Goal: Task Accomplishment & Management: Complete application form

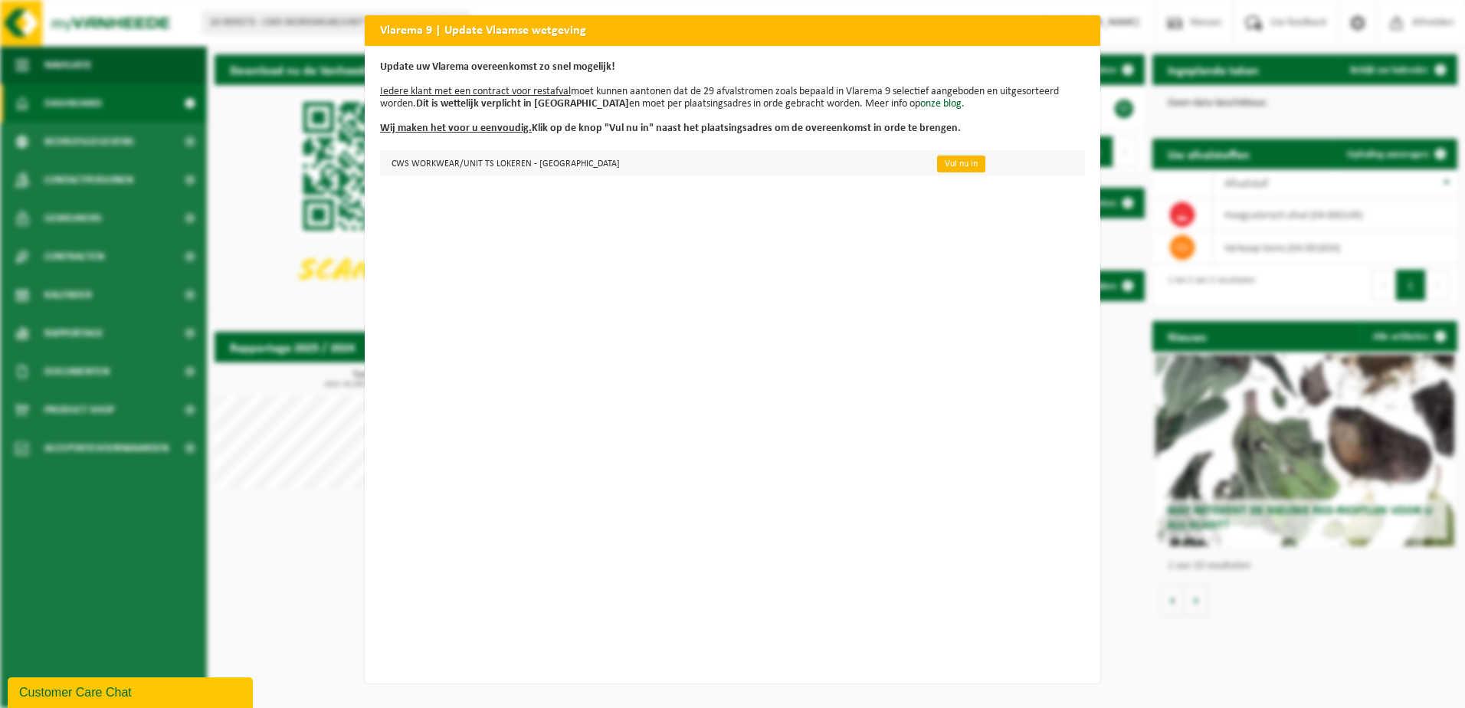
click at [937, 163] on link "Vul nu in" at bounding box center [961, 163] width 48 height 17
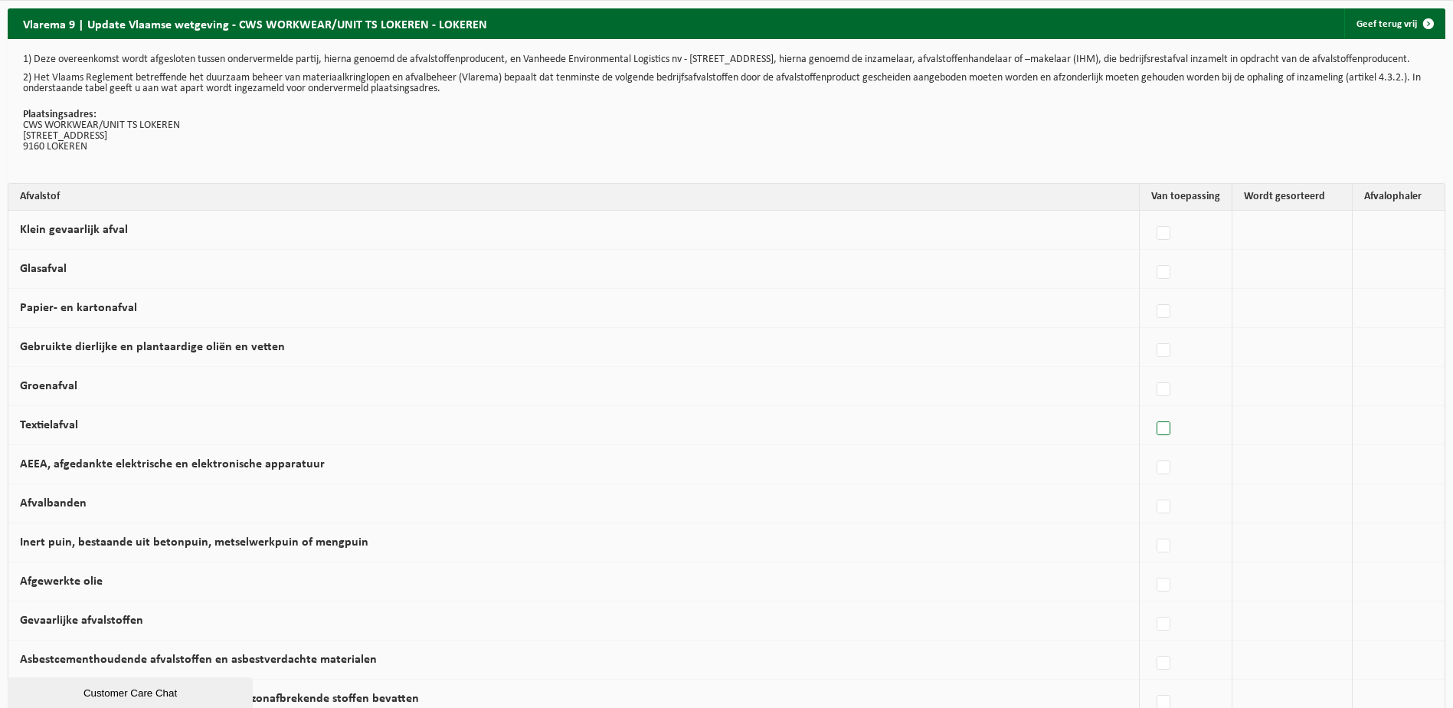
click at [1157, 440] on label at bounding box center [1164, 428] width 21 height 23
click at [1151, 410] on input "Textielafval" at bounding box center [1151, 409] width 1 height 1
checkbox input "true"
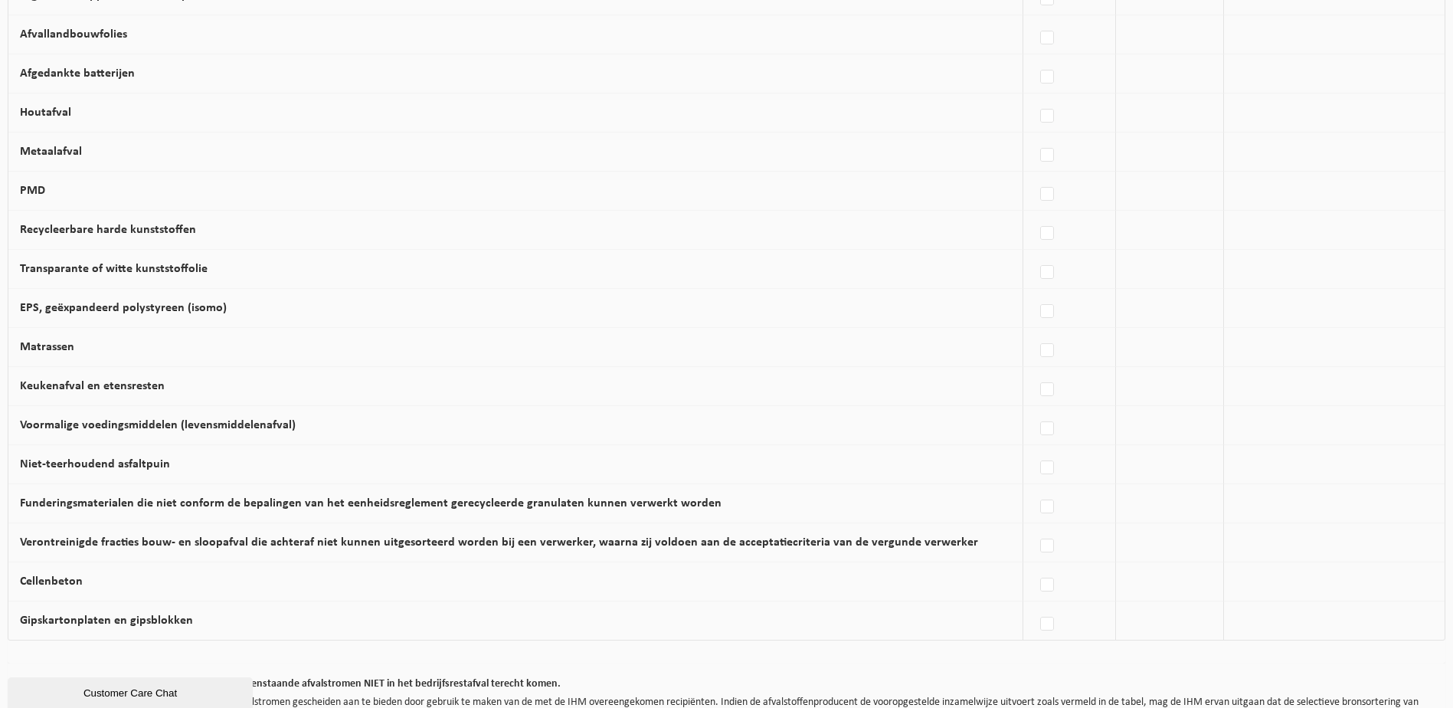
scroll to position [835, 0]
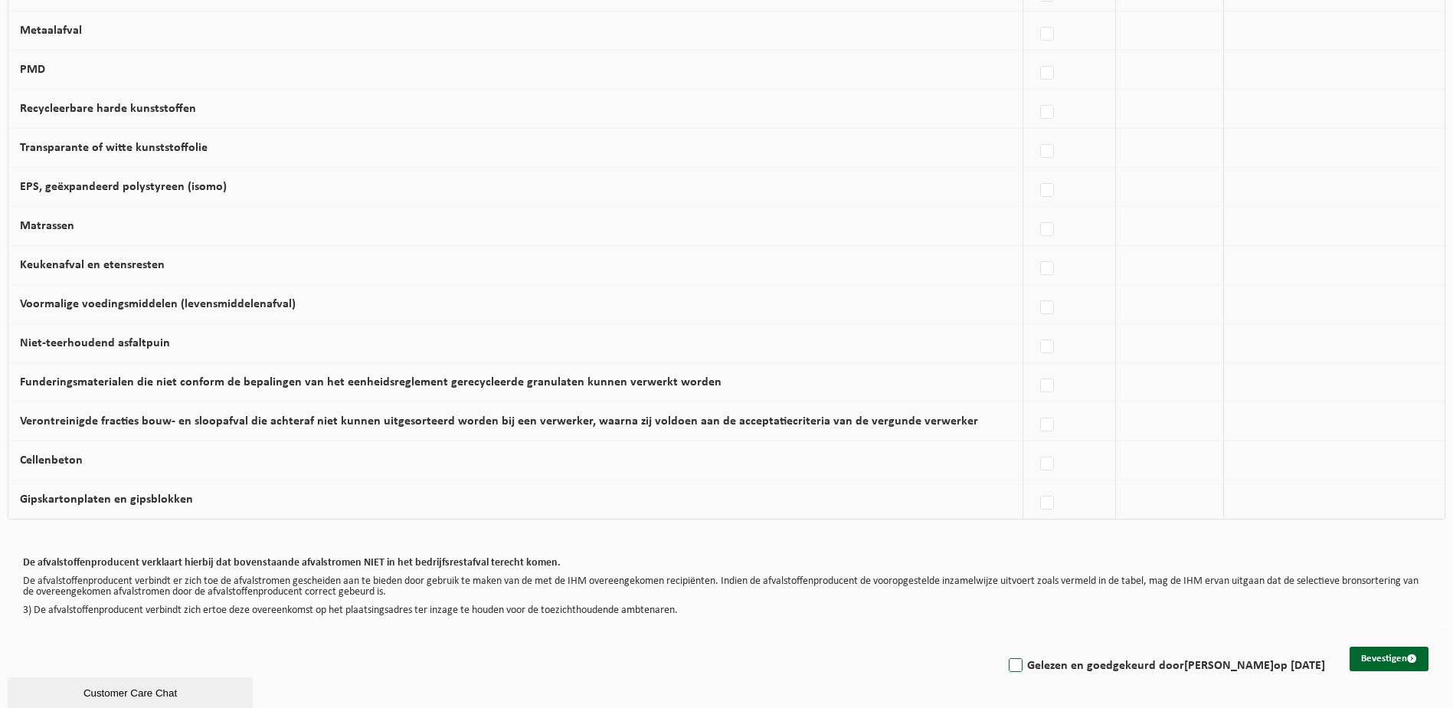
click at [1011, 666] on label "Gelezen en goedgekeurd door KIM VAN ACKER op 02/10/25" at bounding box center [1165, 665] width 319 height 23
click at [1003, 647] on input "Gelezen en goedgekeurd door KIM VAN ACKER op 02/10/25" at bounding box center [1003, 646] width 1 height 1
checkbox input "true"
click at [1381, 651] on button "Bevestigen" at bounding box center [1389, 659] width 79 height 25
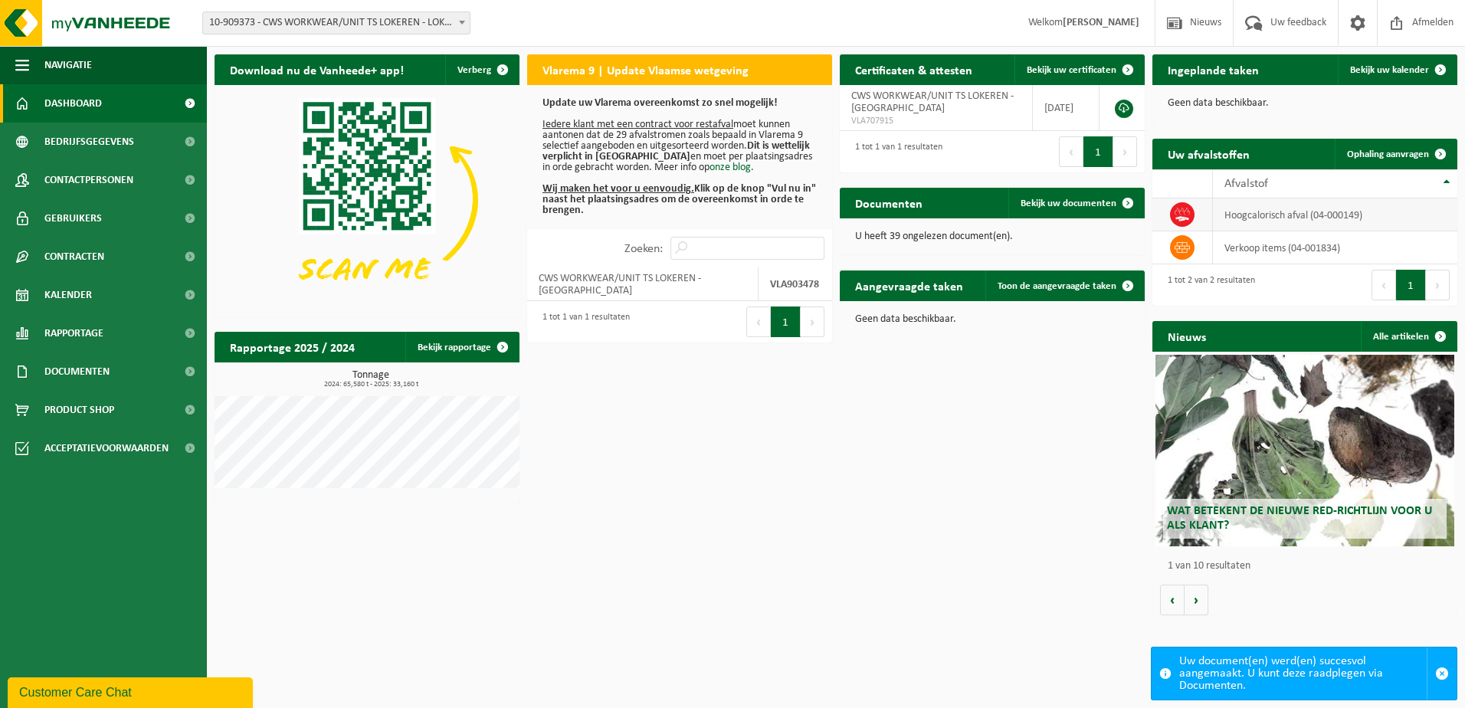
click at [1246, 220] on td "hoogcalorisch afval (04-000149)" at bounding box center [1335, 214] width 244 height 33
click at [1246, 219] on td "hoogcalorisch afval (04-000149)" at bounding box center [1335, 214] width 244 height 33
click at [1373, 154] on span "Ophaling aanvragen" at bounding box center [1388, 154] width 82 height 10
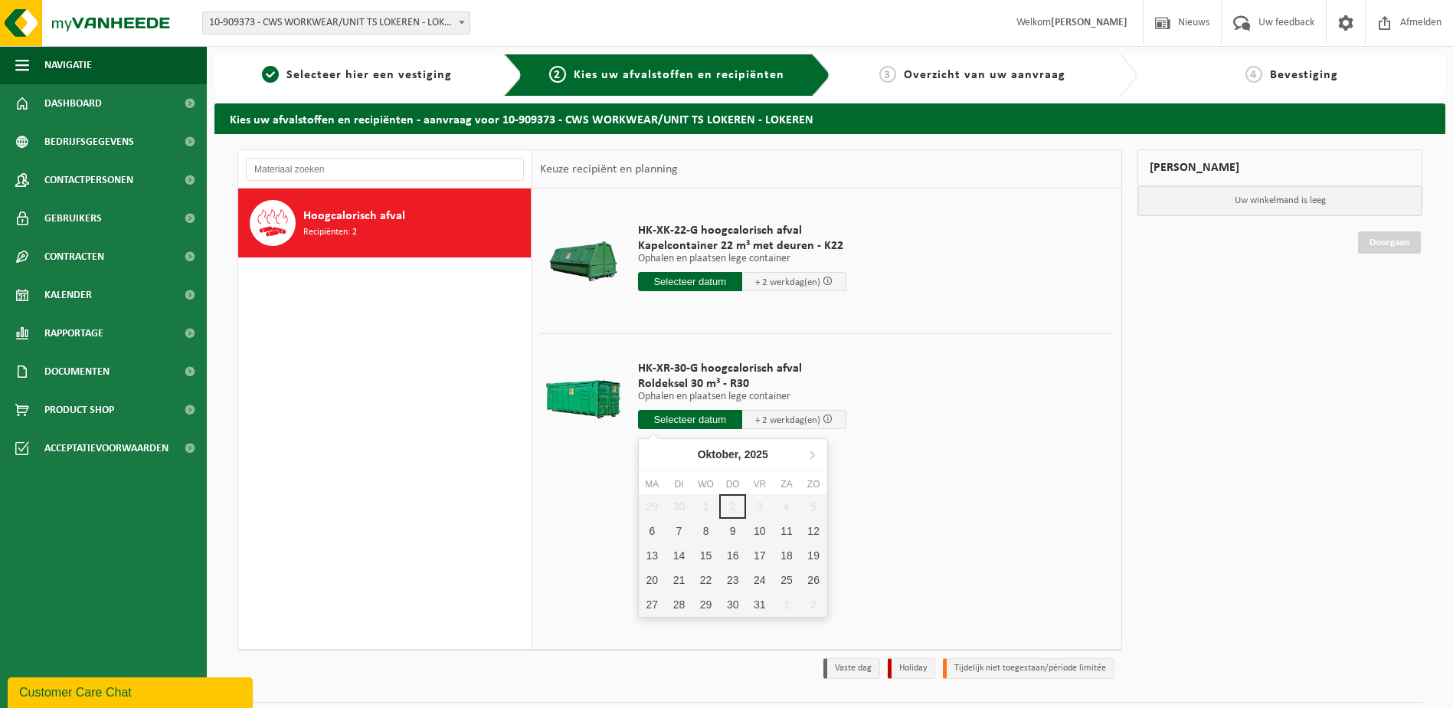
click at [673, 424] on input "text" at bounding box center [690, 419] width 104 height 19
click at [645, 535] on div "6" at bounding box center [652, 531] width 27 height 25
type input "Van 2025-10-06"
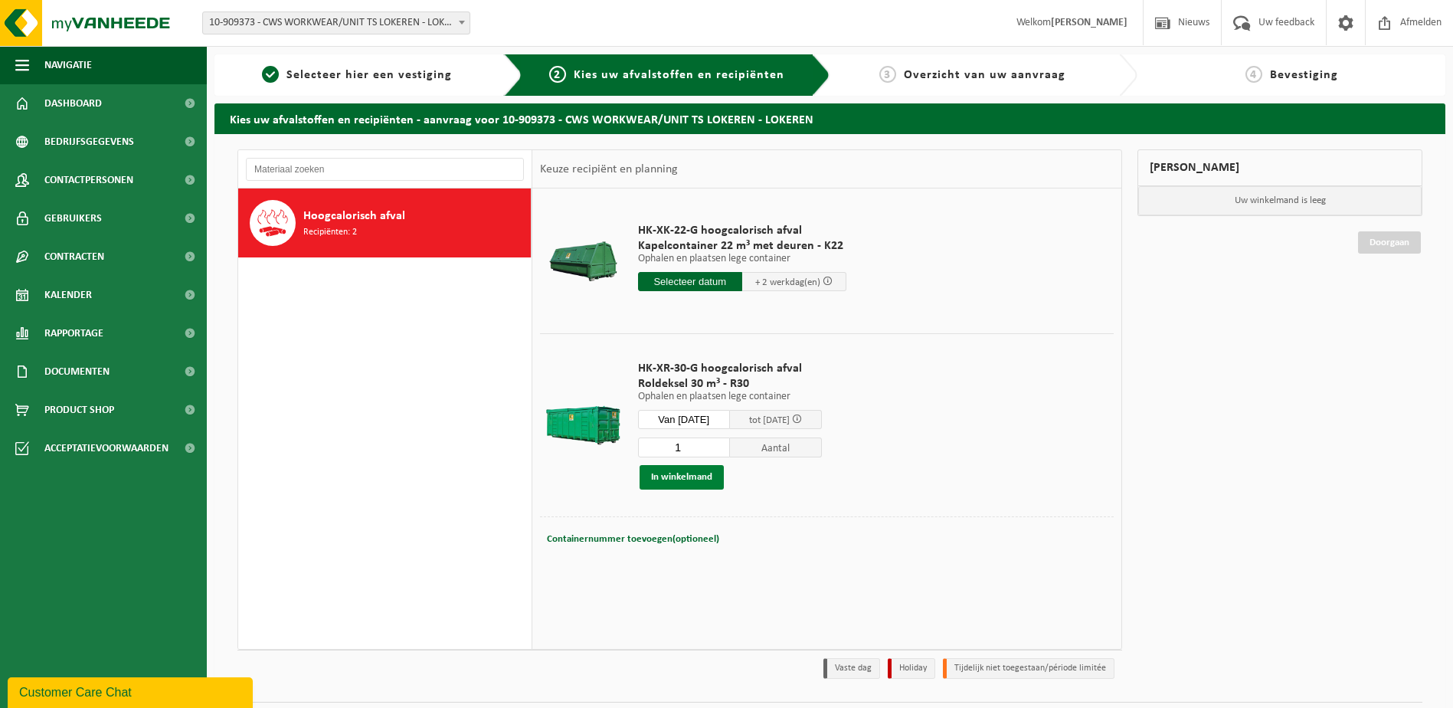
click at [685, 483] on button "In winkelmand" at bounding box center [682, 477] width 84 height 25
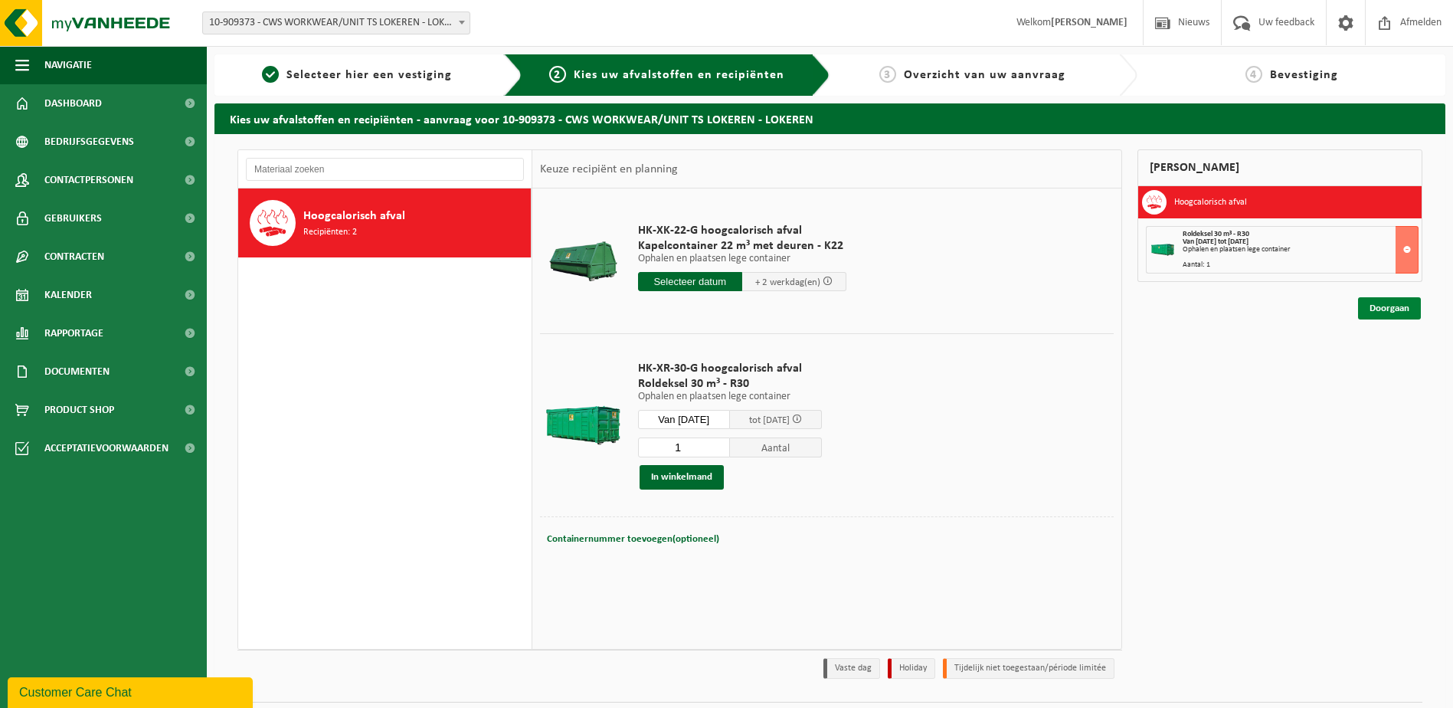
click at [1375, 306] on link "Doorgaan" at bounding box center [1389, 308] width 63 height 22
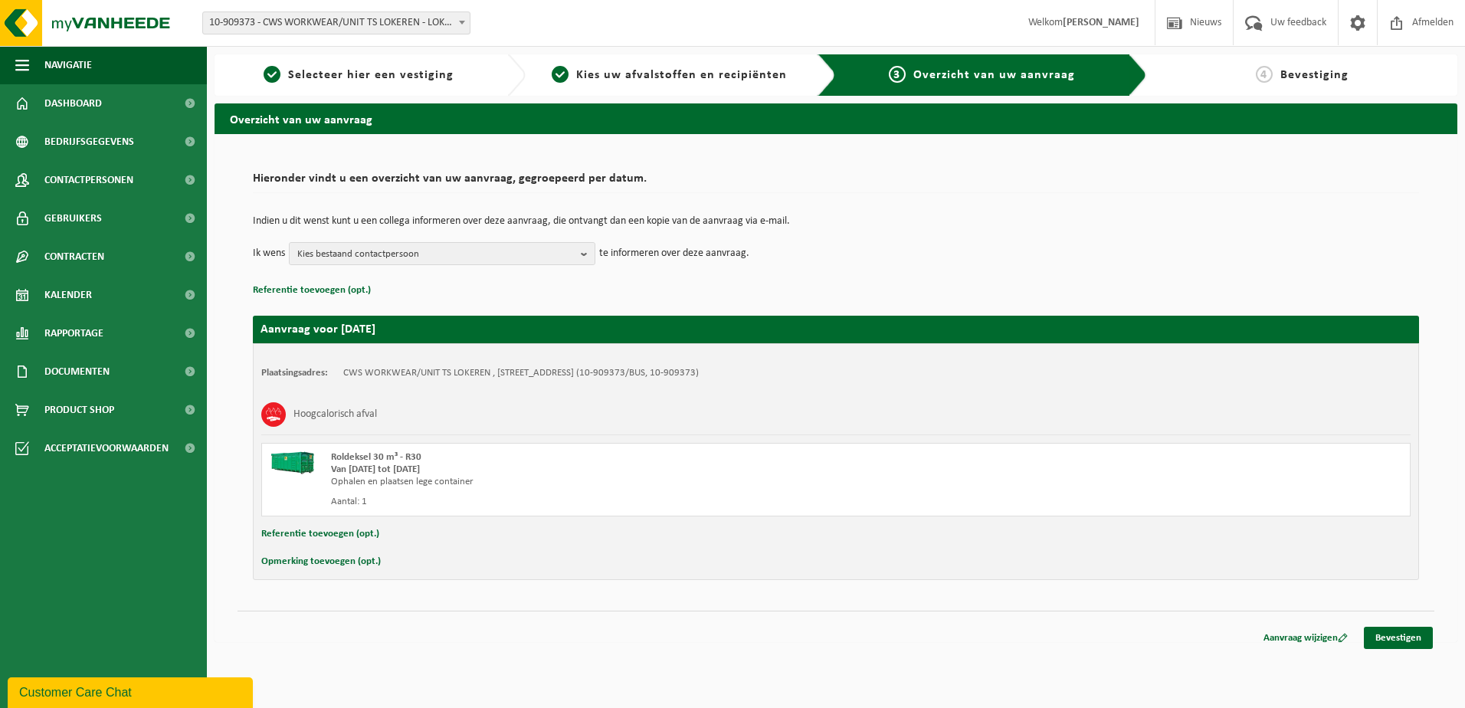
click at [303, 553] on button "Opmerking toevoegen (opt.)" at bounding box center [320, 562] width 119 height 20
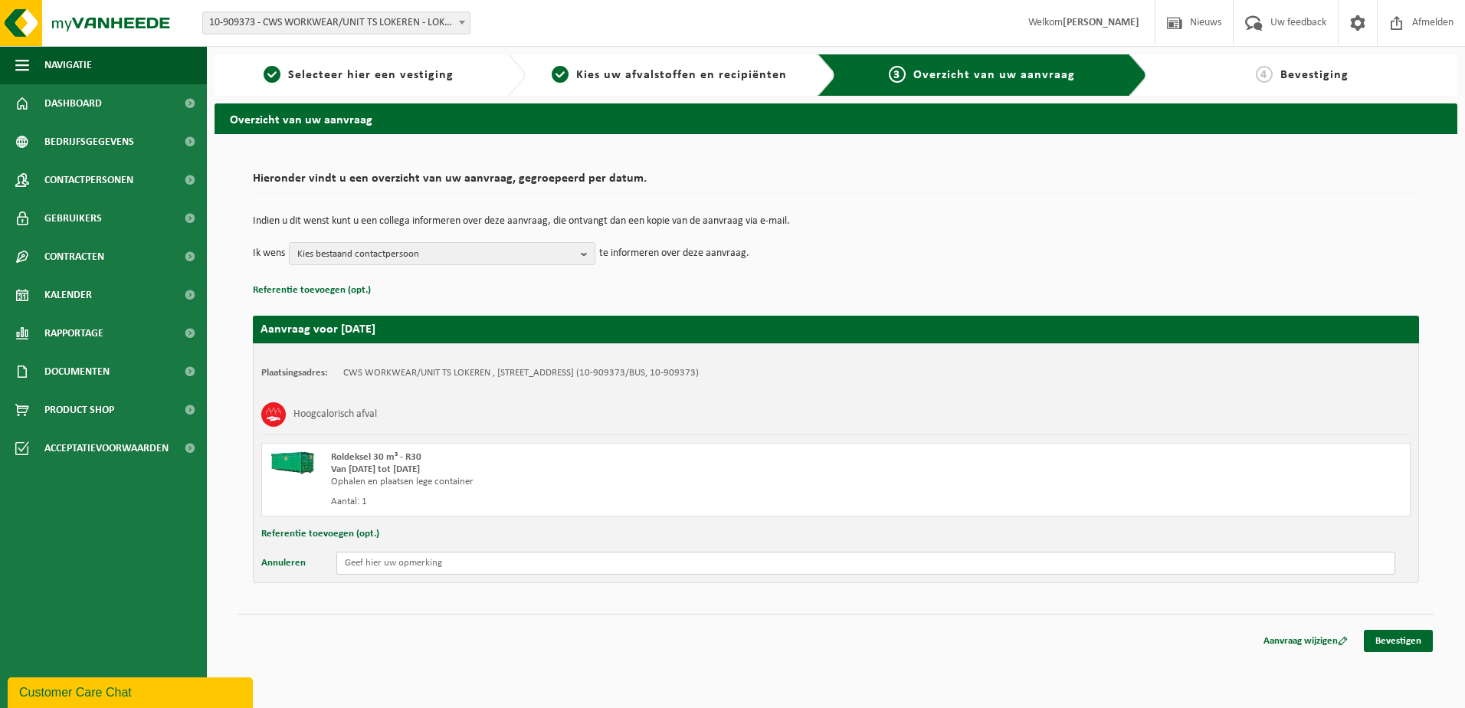
click at [376, 564] on input "text" at bounding box center [865, 563] width 1059 height 23
type input "Deze container dient op een andere plaats leeg teruggeplaatst worden. Wanneer d…"
click at [1404, 638] on link "Bevestigen" at bounding box center [1397, 641] width 69 height 22
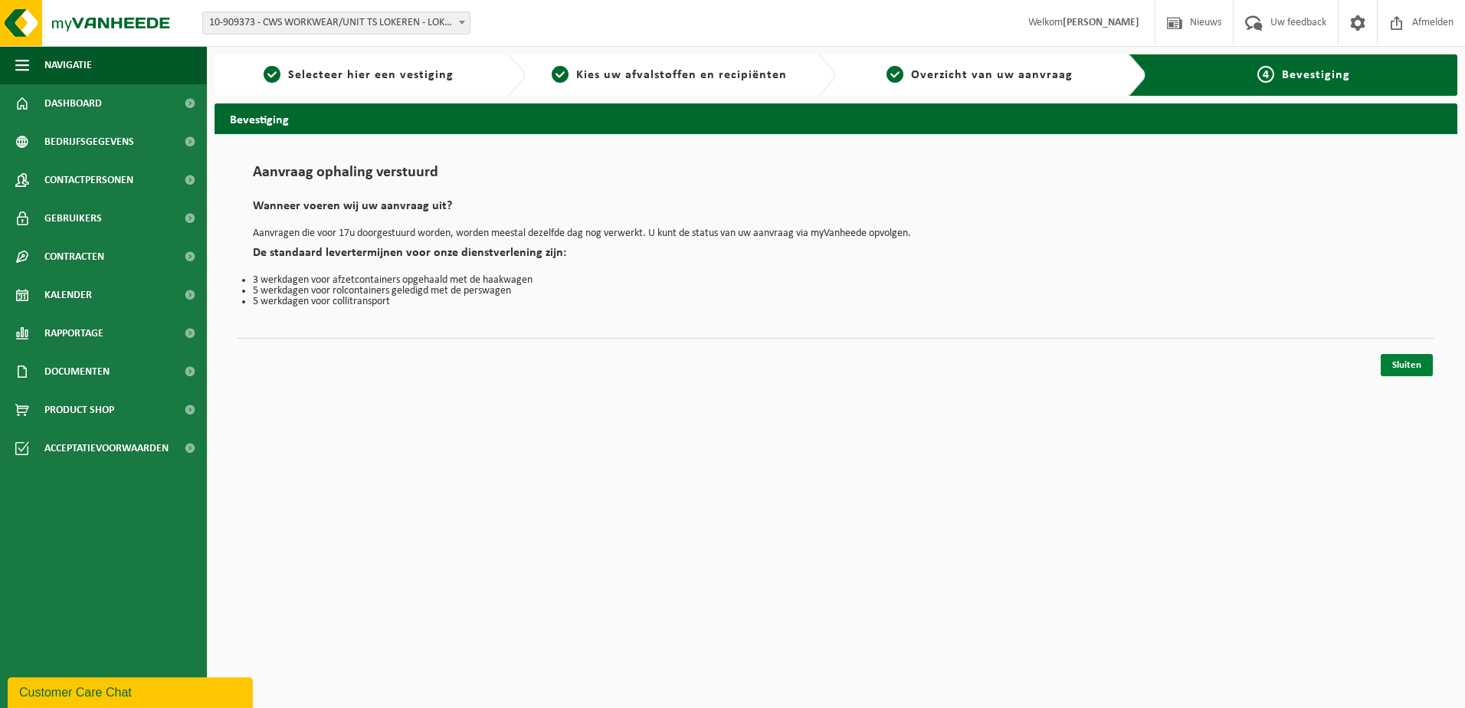
click at [1407, 358] on link "Sluiten" at bounding box center [1406, 365] width 52 height 22
